Goal: Find specific page/section: Find specific page/section

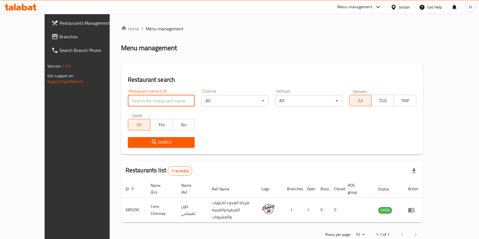
scroll to position [3, 0]
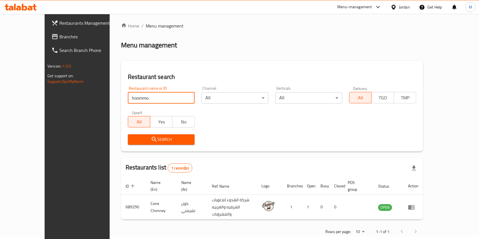
click button "Search" at bounding box center [161, 139] width 67 height 11
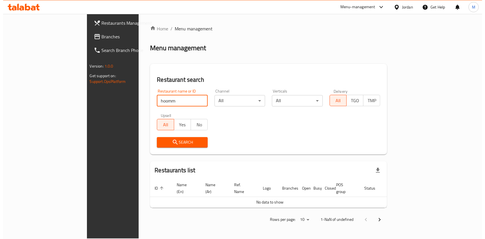
scroll to position [0, 0]
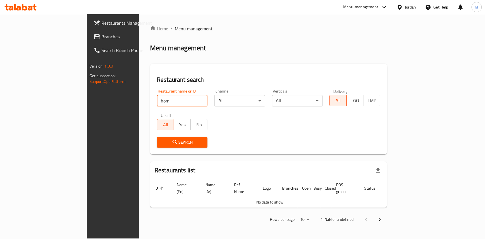
type input "Hommosani"
click button "Search" at bounding box center [182, 142] width 51 height 11
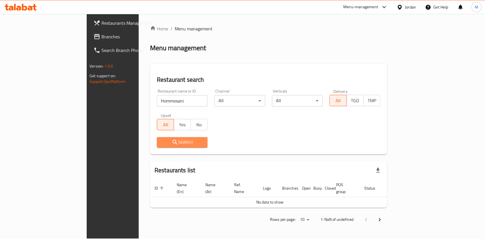
click at [161, 144] on span "Search" at bounding box center [182, 142] width 42 height 7
drag, startPoint x: 146, startPoint y: 144, endPoint x: 140, endPoint y: 133, distance: 12.8
click at [161, 144] on span "Search" at bounding box center [182, 142] width 42 height 7
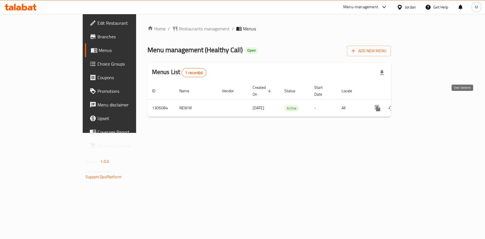
click at [422, 105] on icon "enhanced table" at bounding box center [418, 108] width 7 height 7
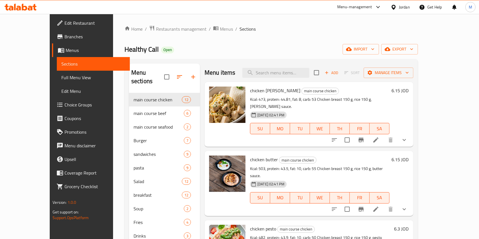
scroll to position [38, 0]
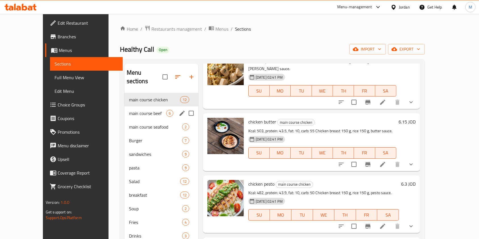
click at [127, 109] on div "main course beef 6" at bounding box center [161, 114] width 74 height 14
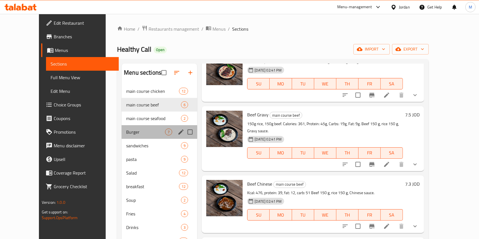
click at [123, 128] on div "Burger 7" at bounding box center [160, 132] width 76 height 14
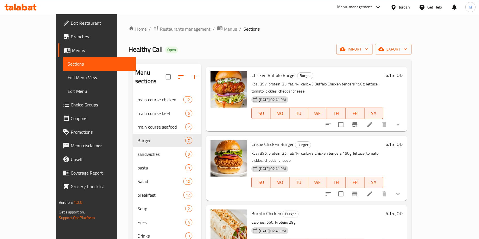
scroll to position [209, 0]
